Goal: Navigation & Orientation: Find specific page/section

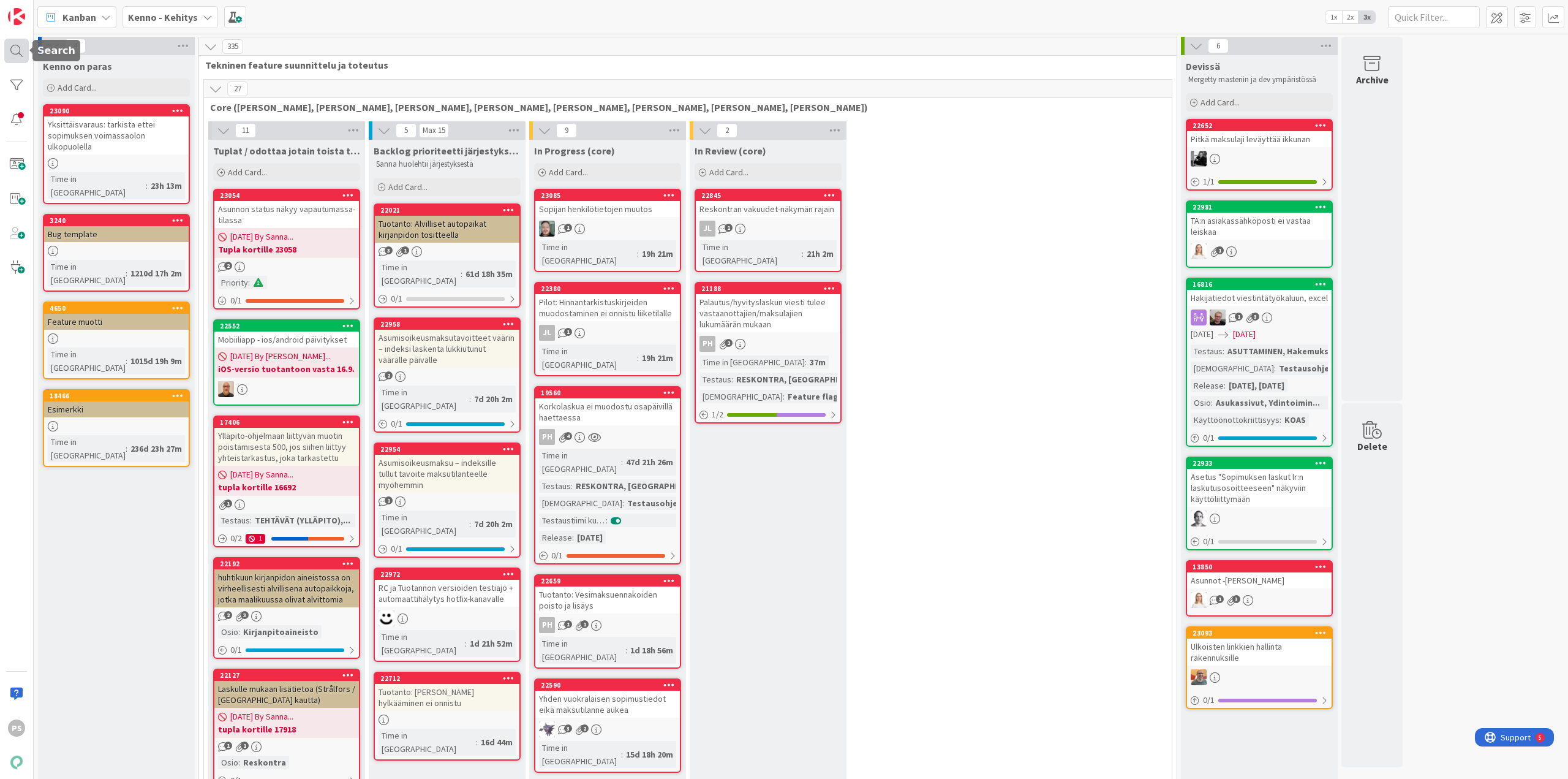
click at [14, 51] on div at bounding box center [17, 51] width 25 height 25
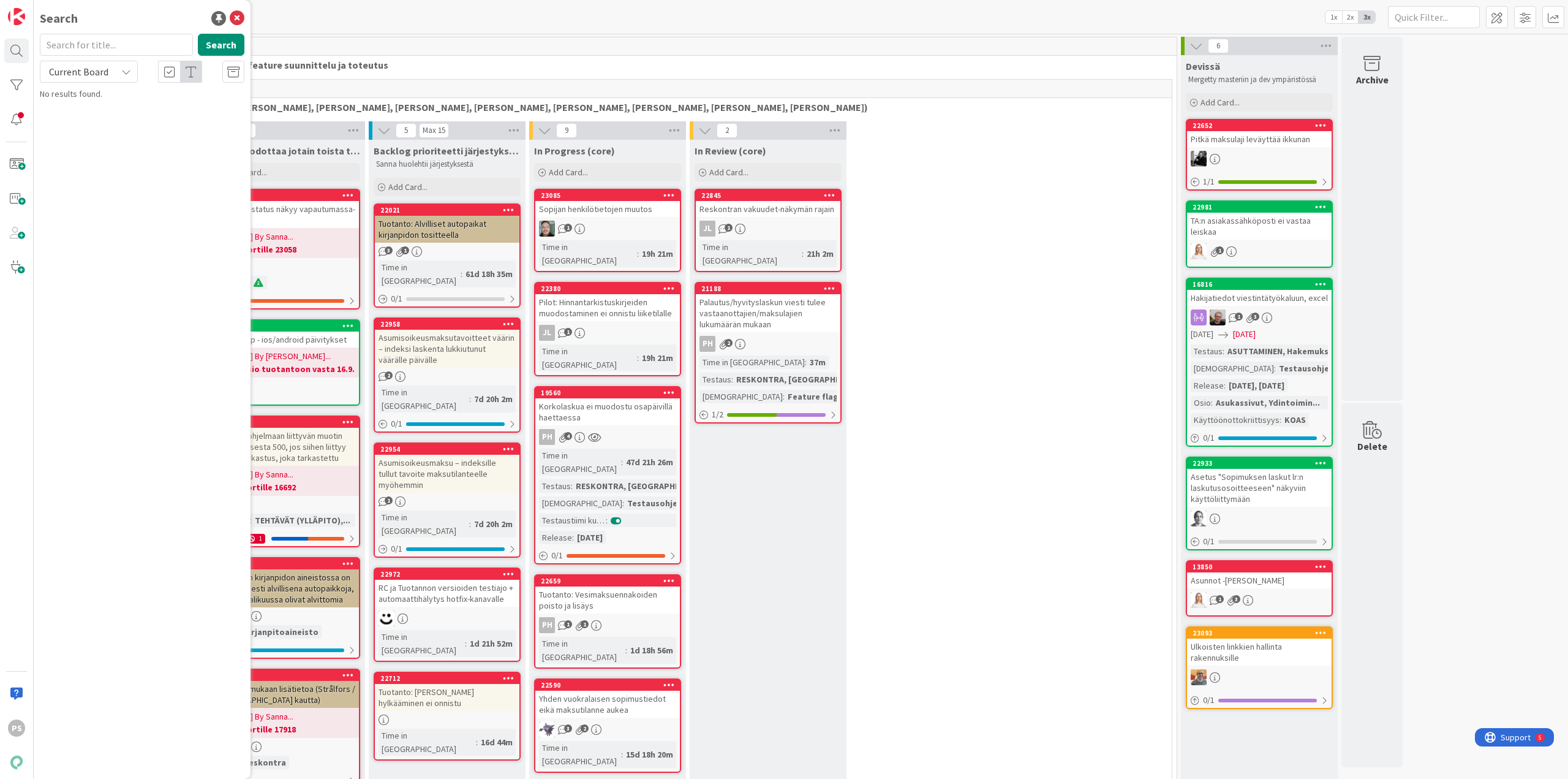
click at [79, 43] on input "text" at bounding box center [116, 44] width 153 height 22
click at [81, 43] on input "17799" at bounding box center [116, 44] width 153 height 22
type input "17799"
click at [111, 71] on div "Current Board" at bounding box center [89, 71] width 98 height 22
click at [105, 124] on span "All Boards" at bounding box center [110, 122] width 128 height 18
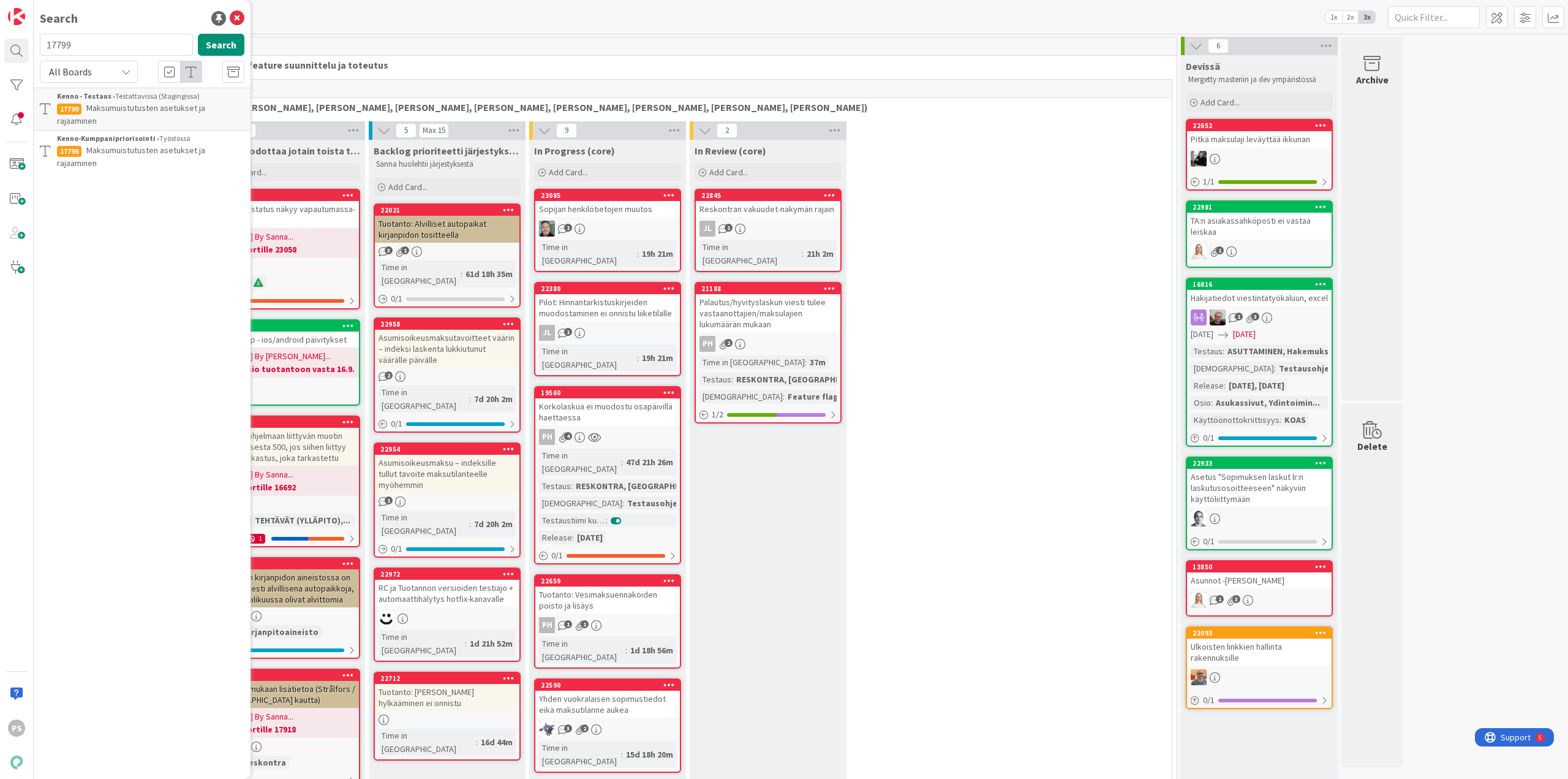
click at [160, 104] on span "Maksumuistutusten asetukset ja rajaaminen" at bounding box center [130, 113] width 148 height 24
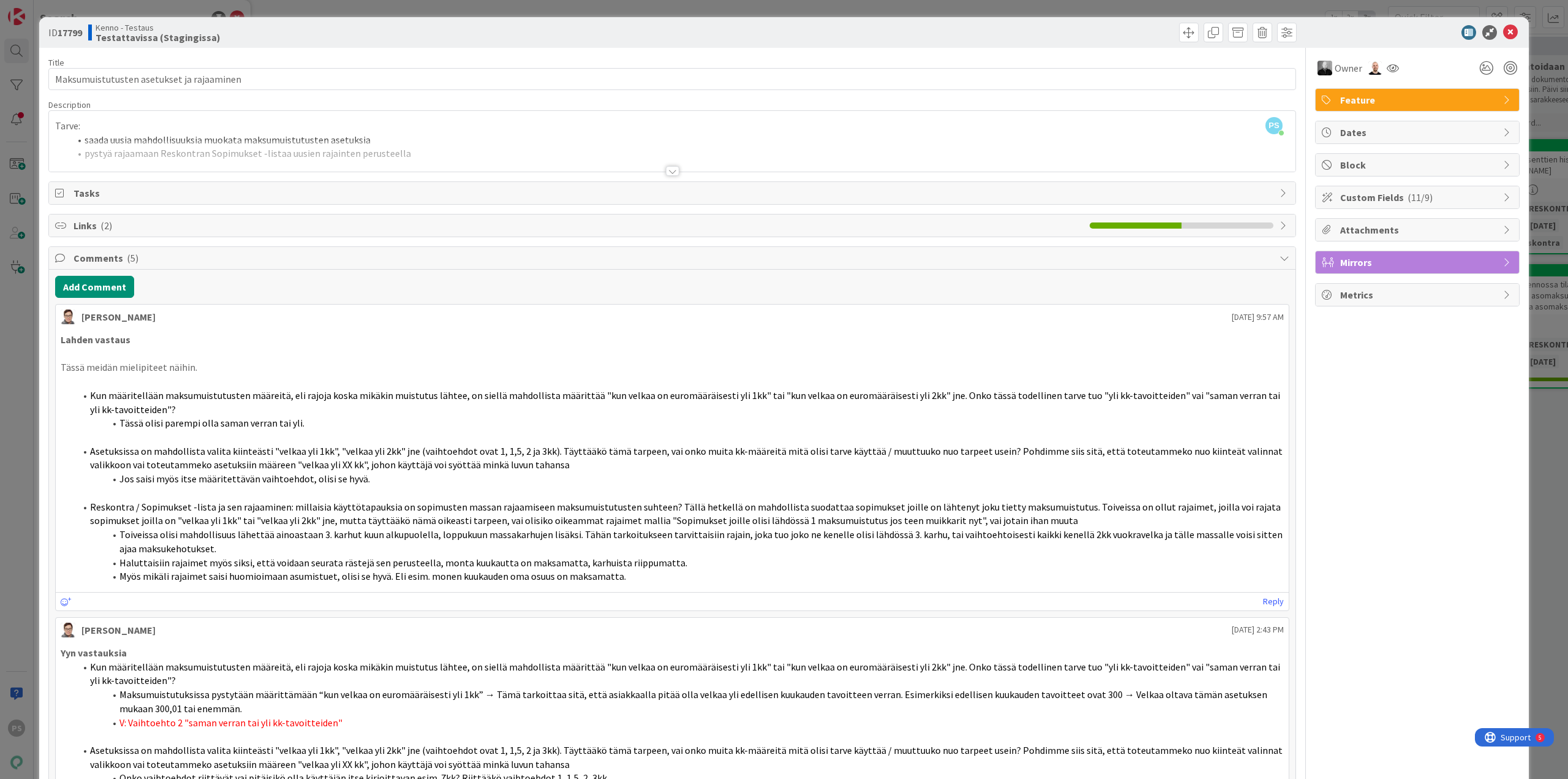
click at [667, 173] on div at bounding box center [673, 171] width 13 height 9
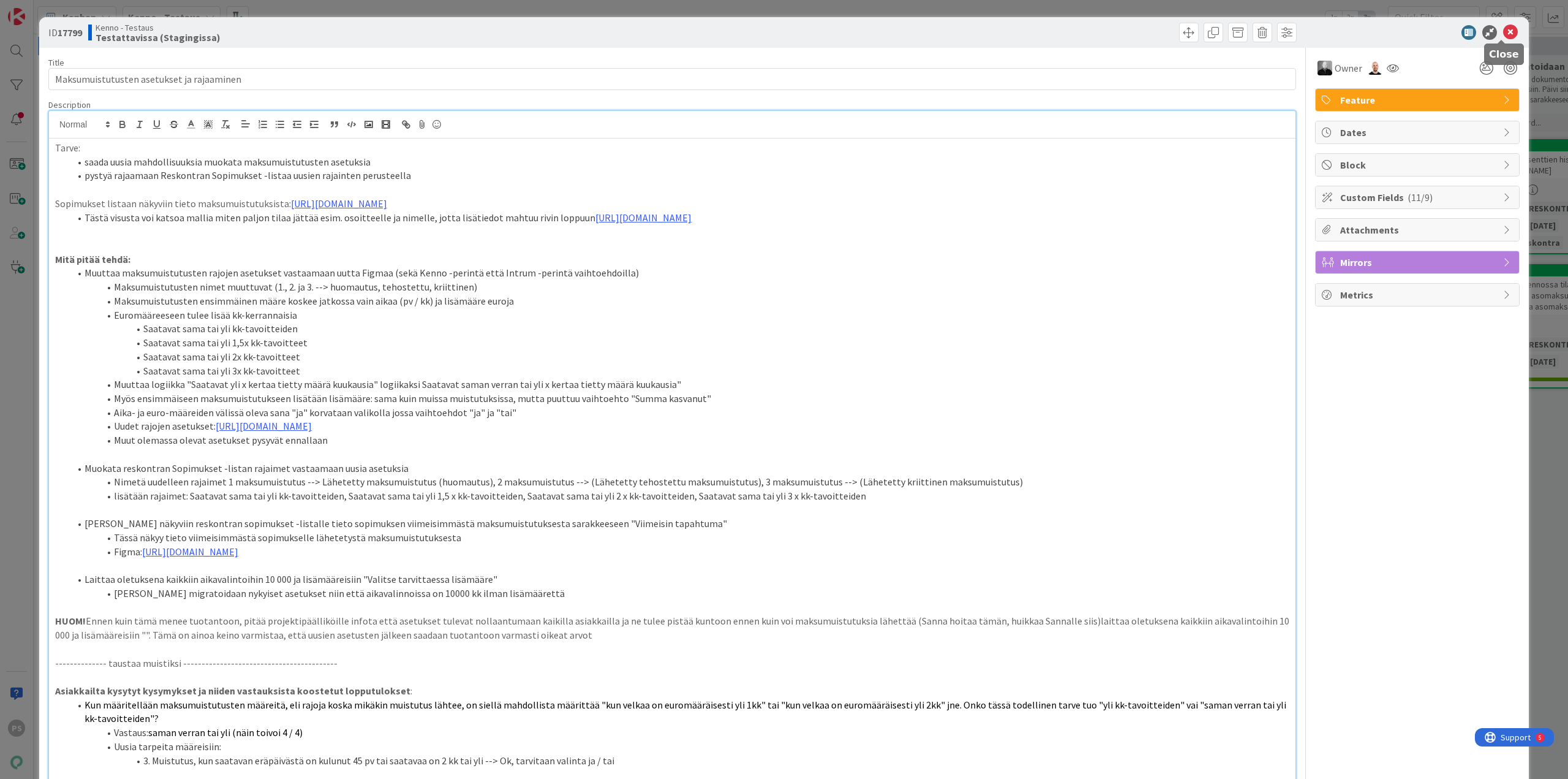
click at [1504, 31] on icon at bounding box center [1511, 33] width 15 height 15
